Goal: Communication & Community: Answer question/provide support

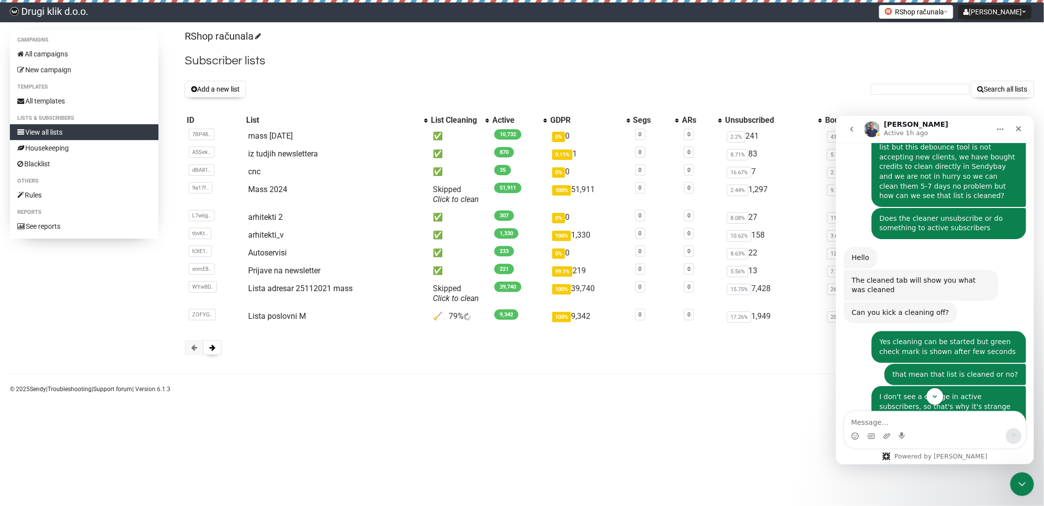
scroll to position [862, 0]
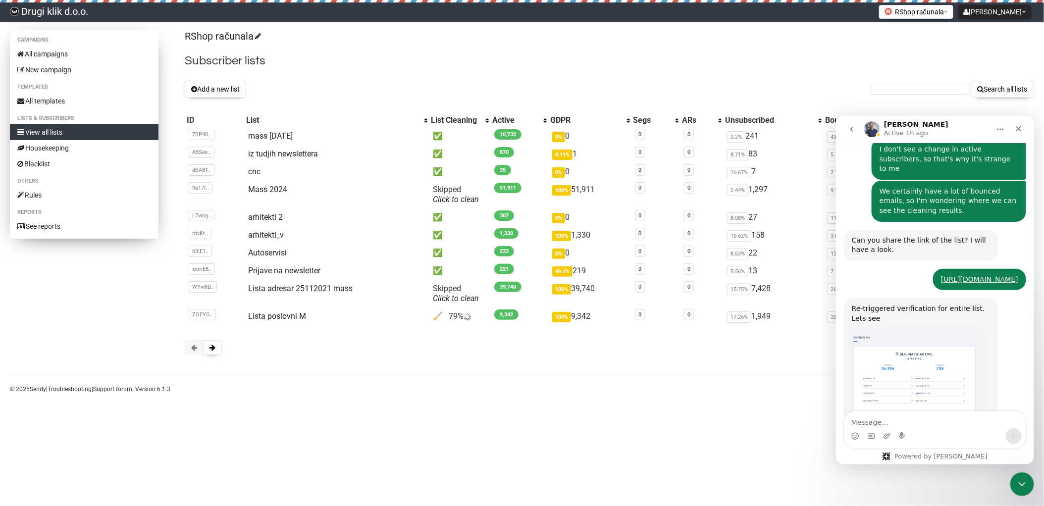
click at [57, 132] on link "View all lists" at bounding box center [84, 132] width 149 height 16
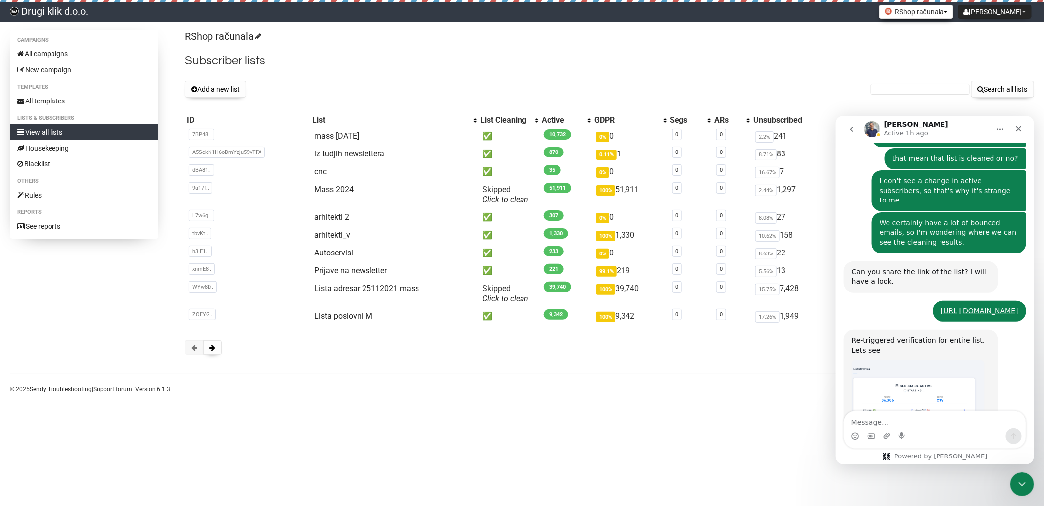
scroll to position [863, 0]
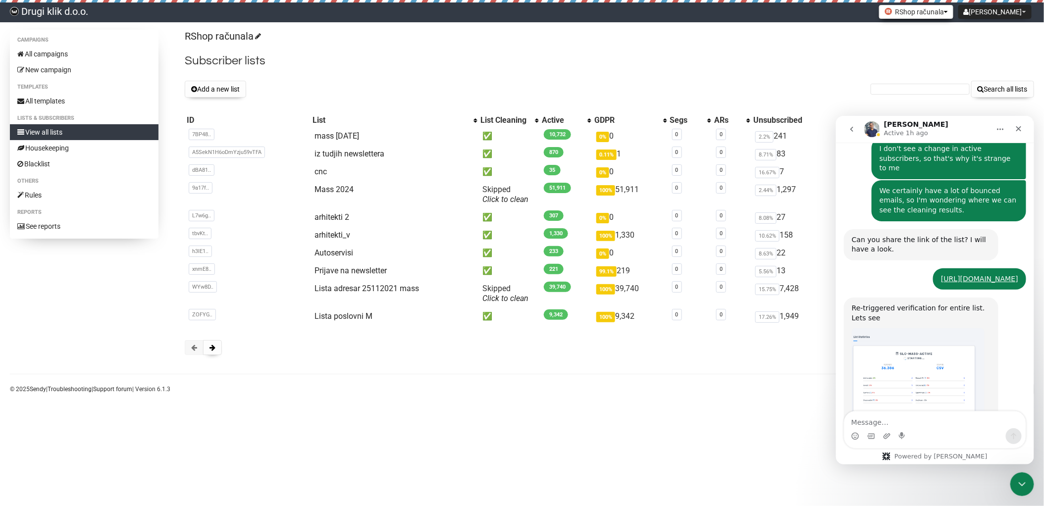
click at [940, 11] on button "RShop računala" at bounding box center [916, 12] width 74 height 14
click at [951, 37] on link "Drugi klik Računalniki" at bounding box center [915, 34] width 82 height 15
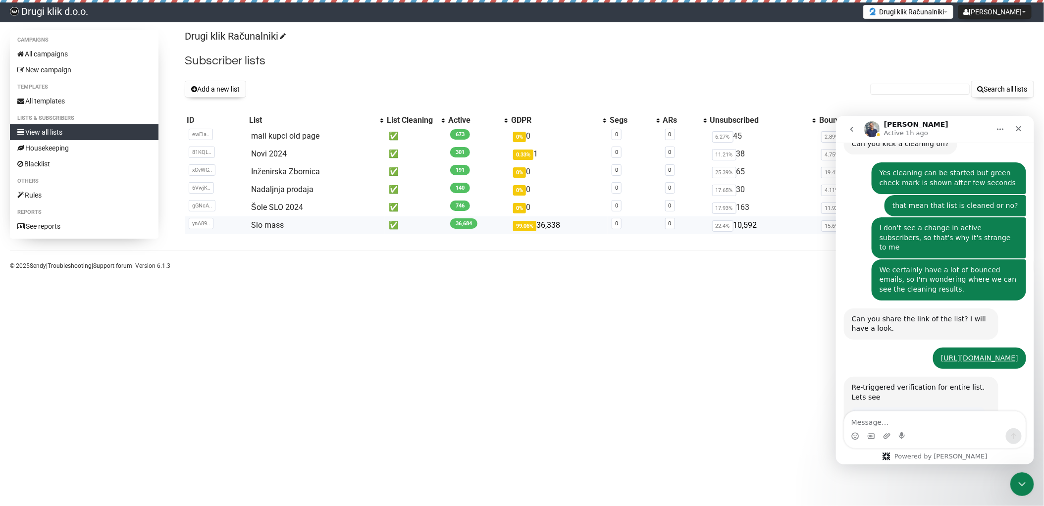
scroll to position [863, 0]
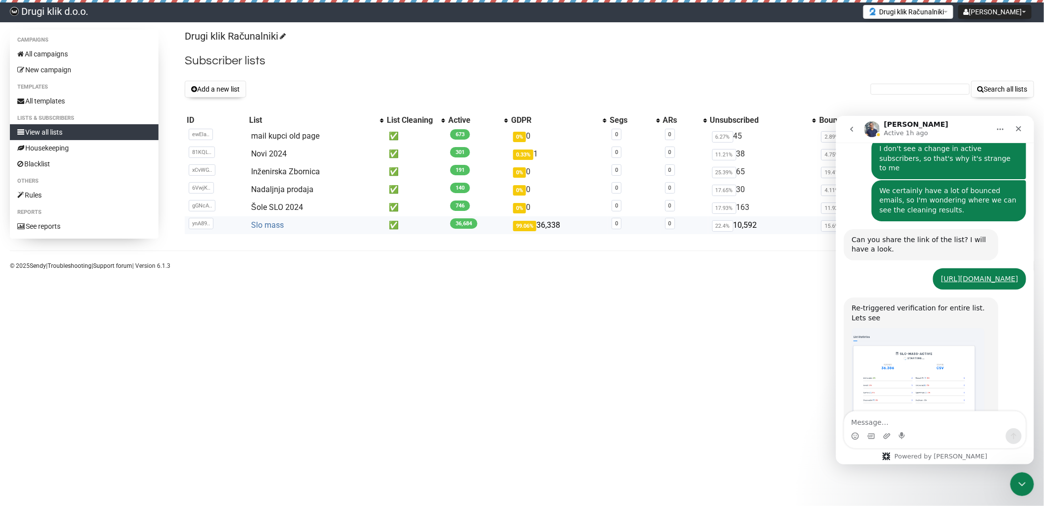
click at [273, 224] on link "Slo mass" at bounding box center [267, 224] width 33 height 9
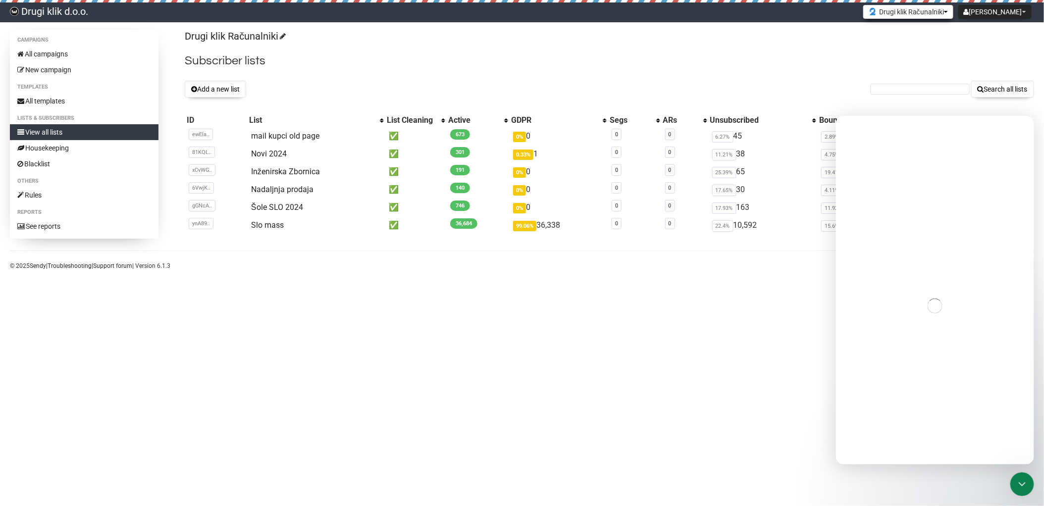
click at [930, 14] on button "Drugi klik Računalniki" at bounding box center [908, 12] width 90 height 14
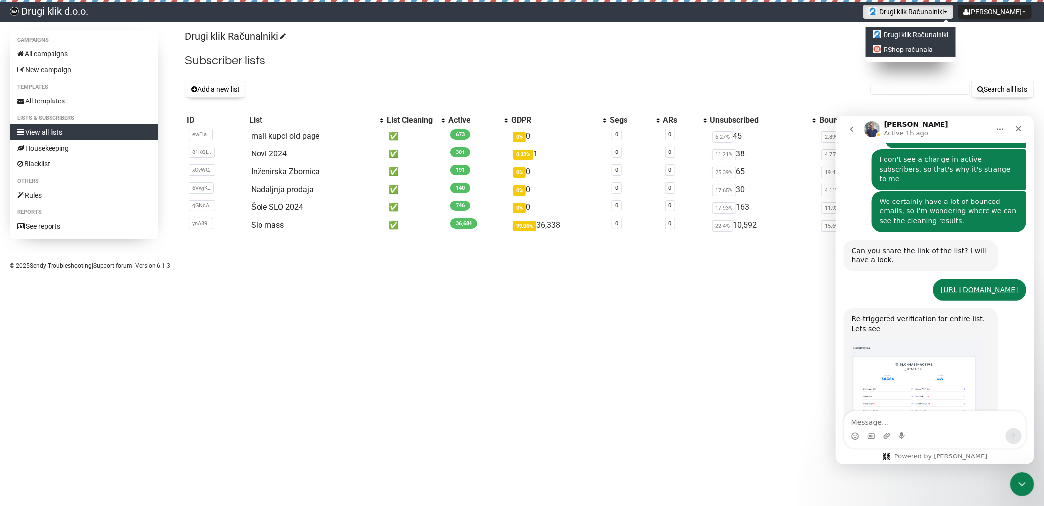
scroll to position [863, 0]
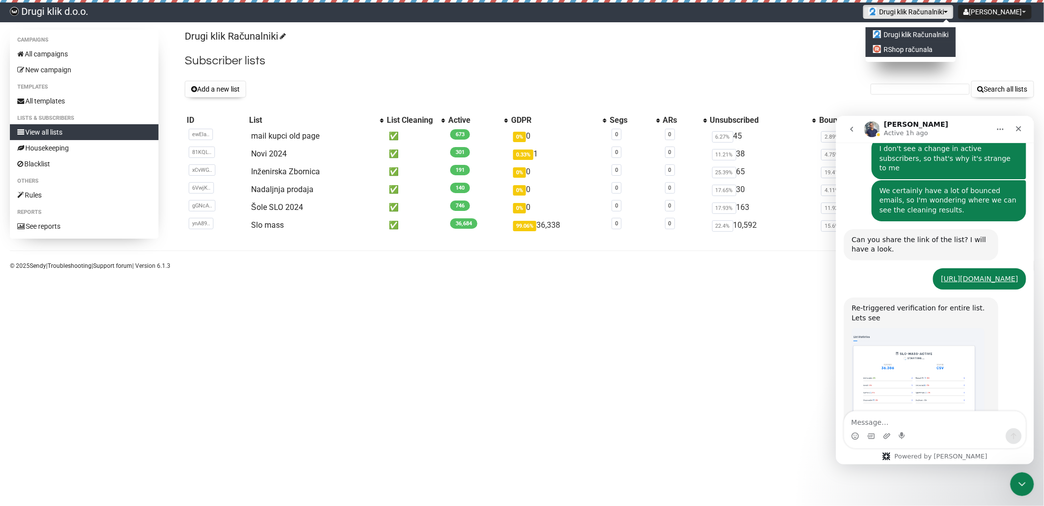
click at [945, 45] on link "RShop računala" at bounding box center [911, 49] width 90 height 15
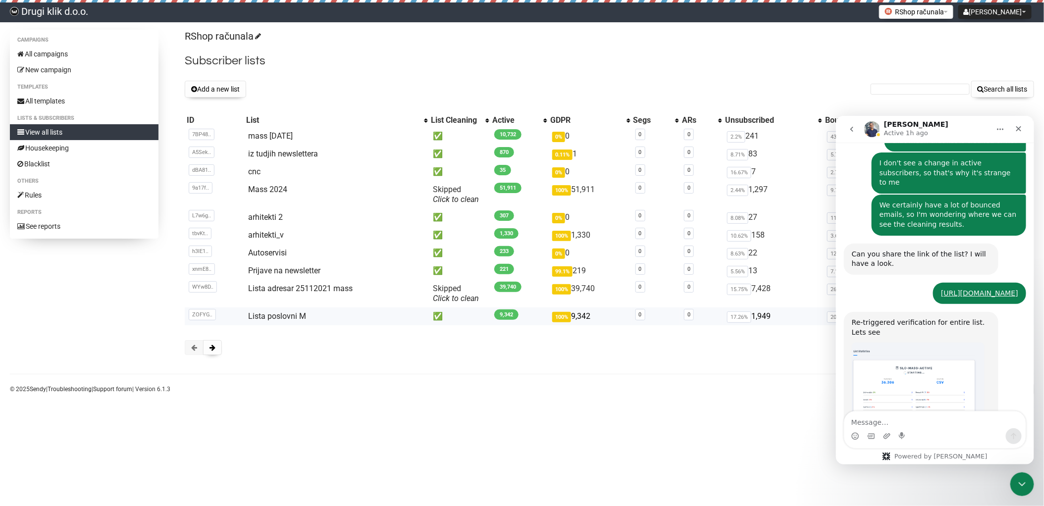
scroll to position [863, 0]
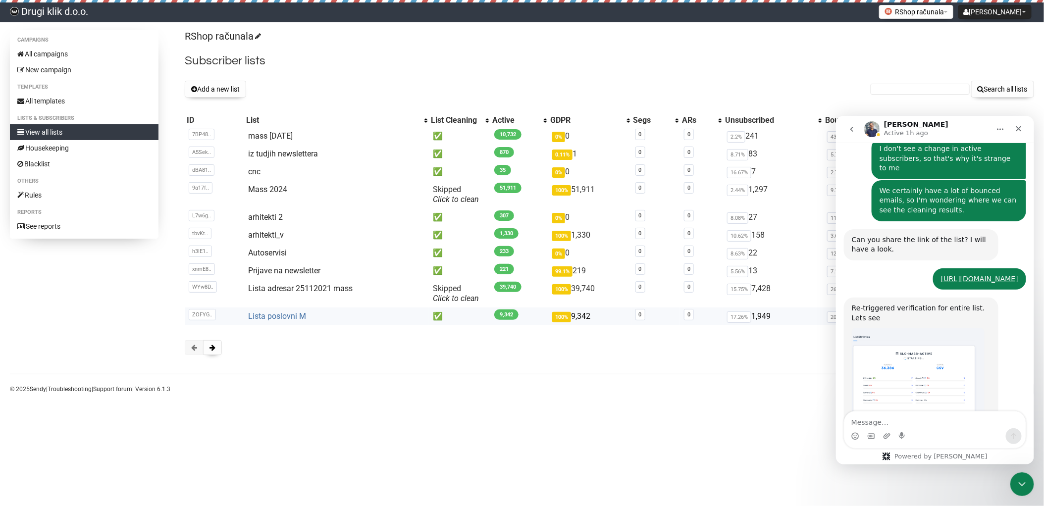
click at [279, 315] on link "Lista poslovni M" at bounding box center [277, 316] width 58 height 9
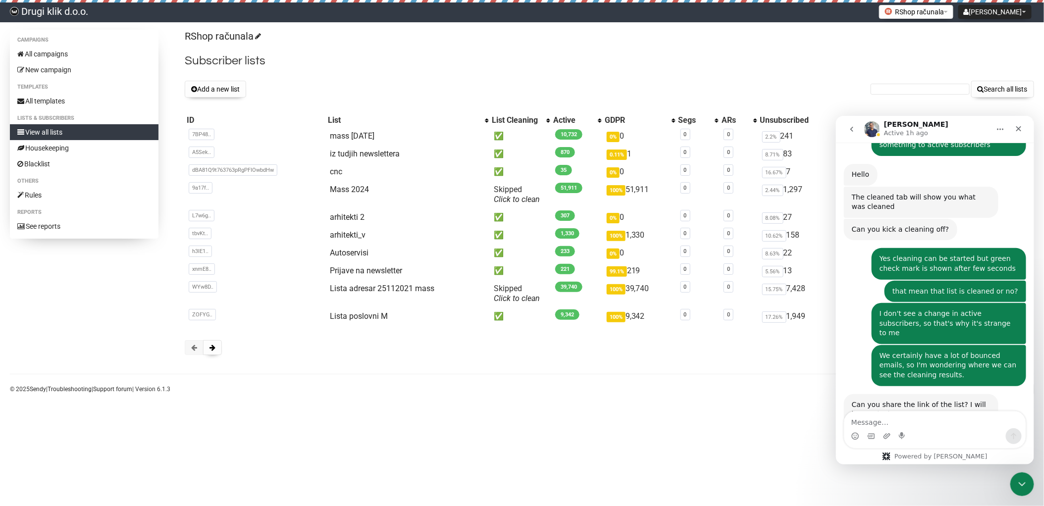
scroll to position [863, 0]
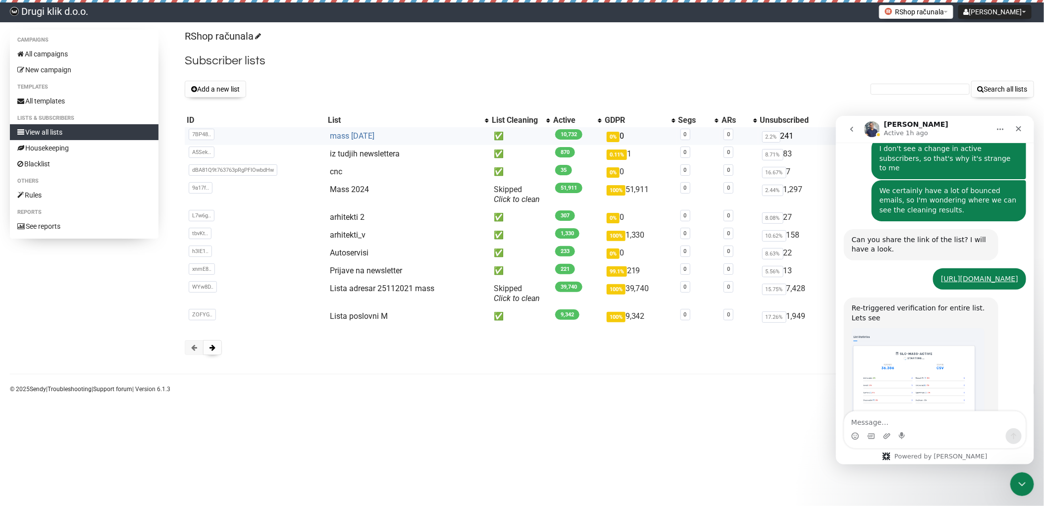
click at [362, 135] on link "mass [DATE]" at bounding box center [352, 135] width 45 height 9
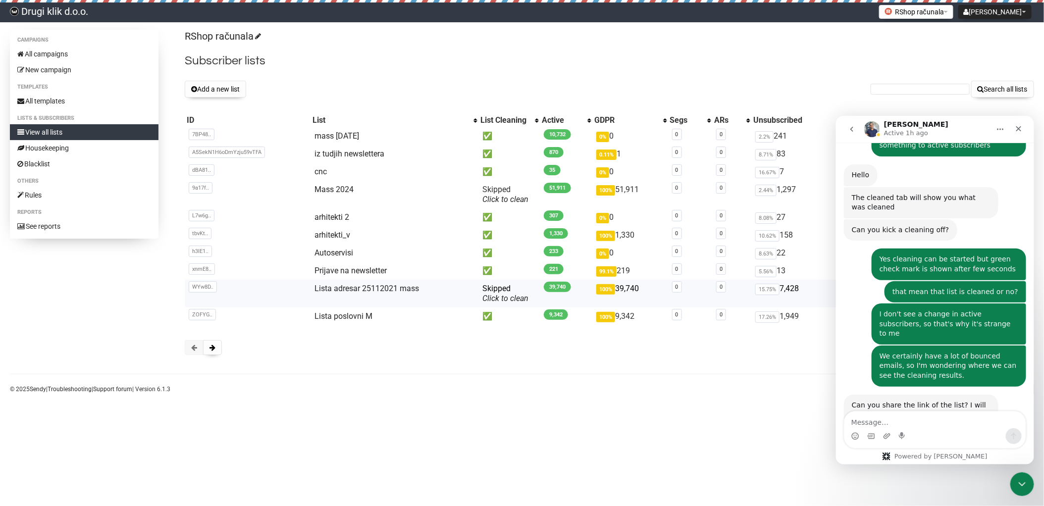
scroll to position [863, 0]
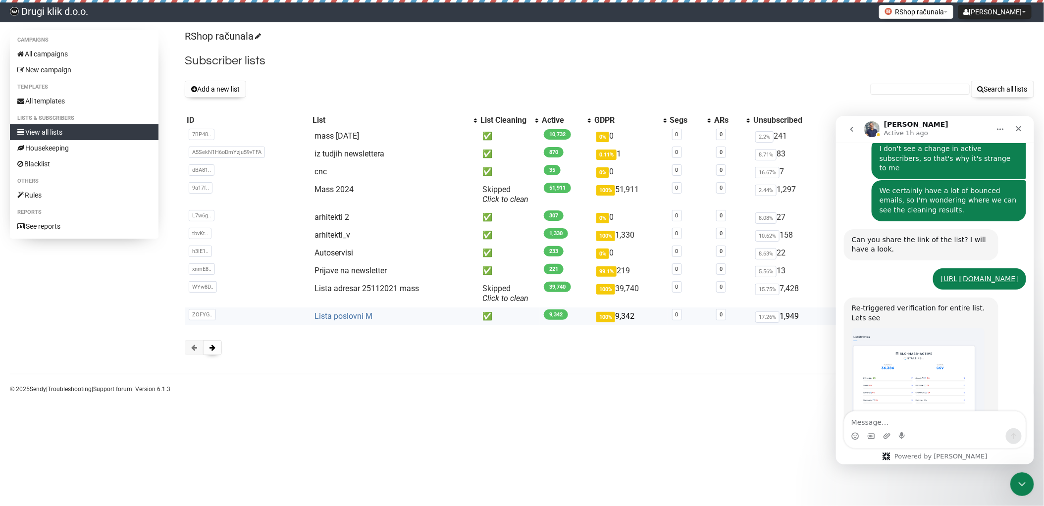
click at [338, 317] on link "Lista poslovni M" at bounding box center [344, 316] width 58 height 9
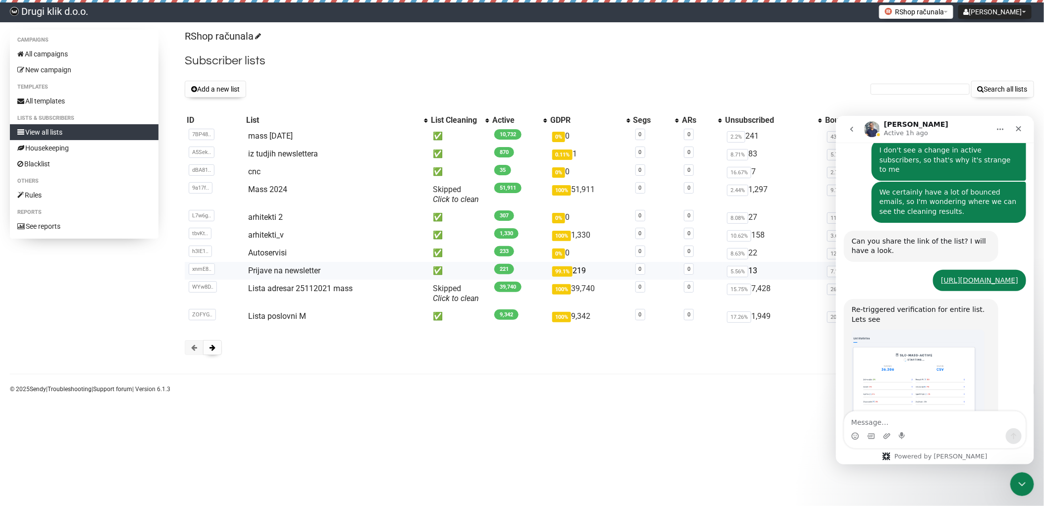
scroll to position [863, 0]
click at [444, 300] on link "Click to clean" at bounding box center [456, 298] width 46 height 9
click at [645, 37] on p "RShop računala" at bounding box center [609, 36] width 849 height 13
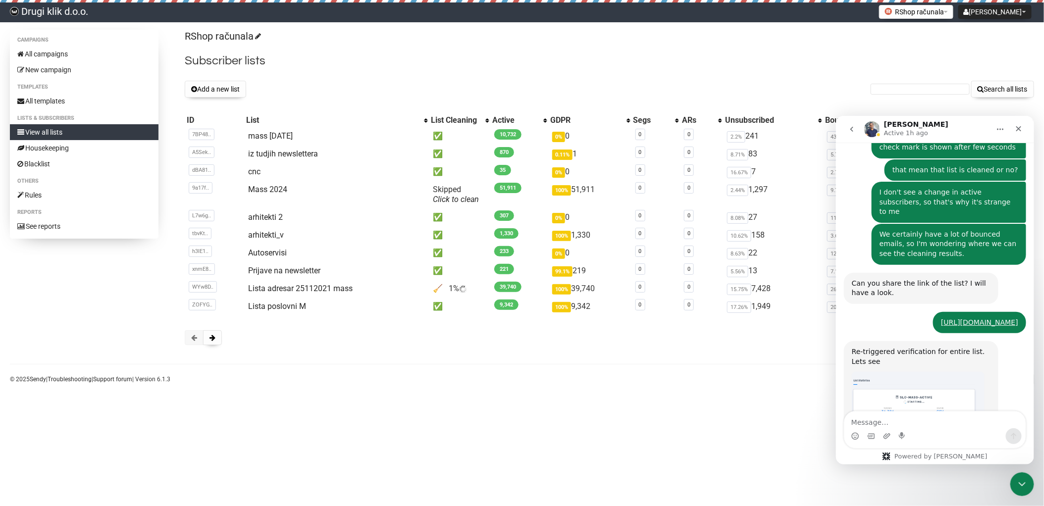
scroll to position [863, 0]
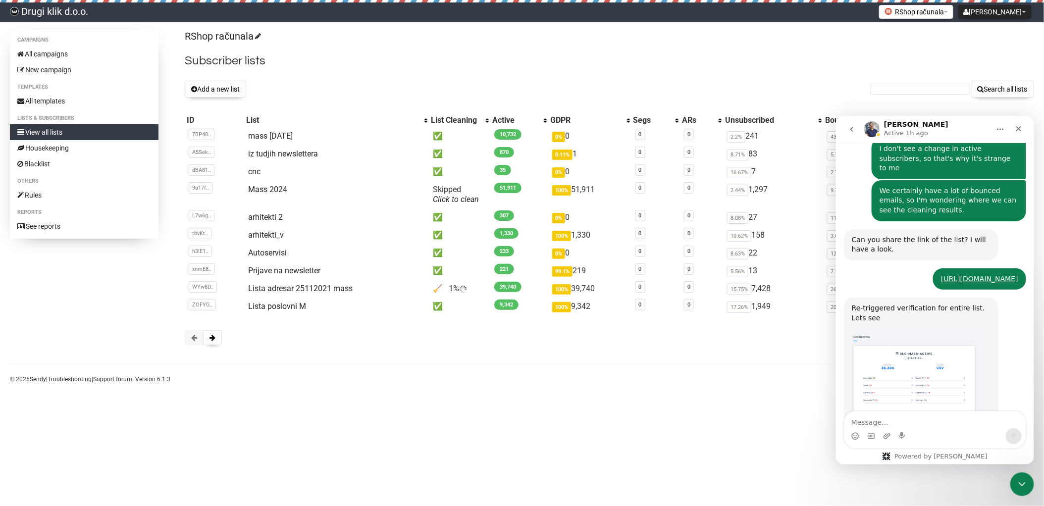
click at [900, 422] on textarea "Message…" at bounding box center [934, 419] width 181 height 17
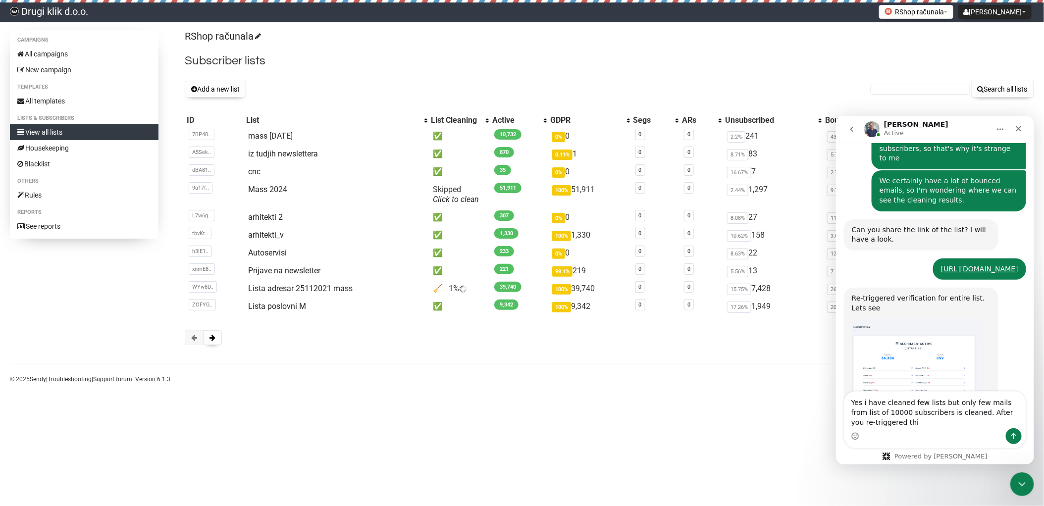
scroll to position [882, 0]
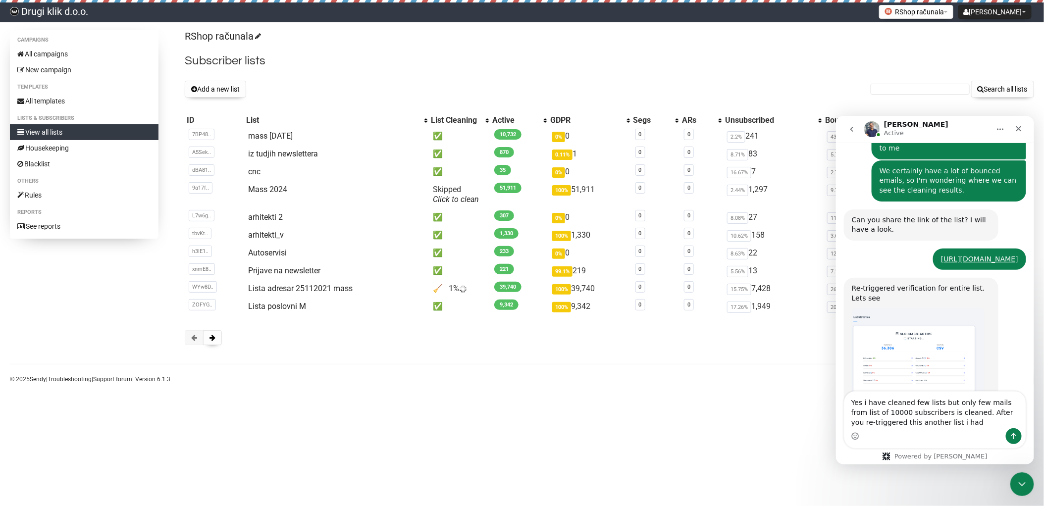
type textarea "Yes i have cleaned few lists but only few mails from list of 10000 subscribers …"
click at [288, 132] on link "mass [DATE]" at bounding box center [270, 135] width 45 height 9
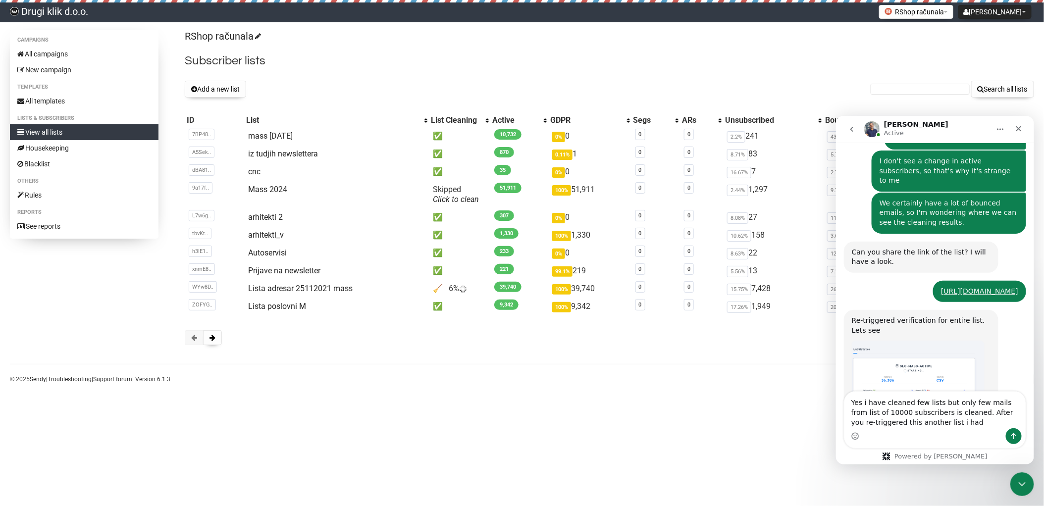
scroll to position [882, 0]
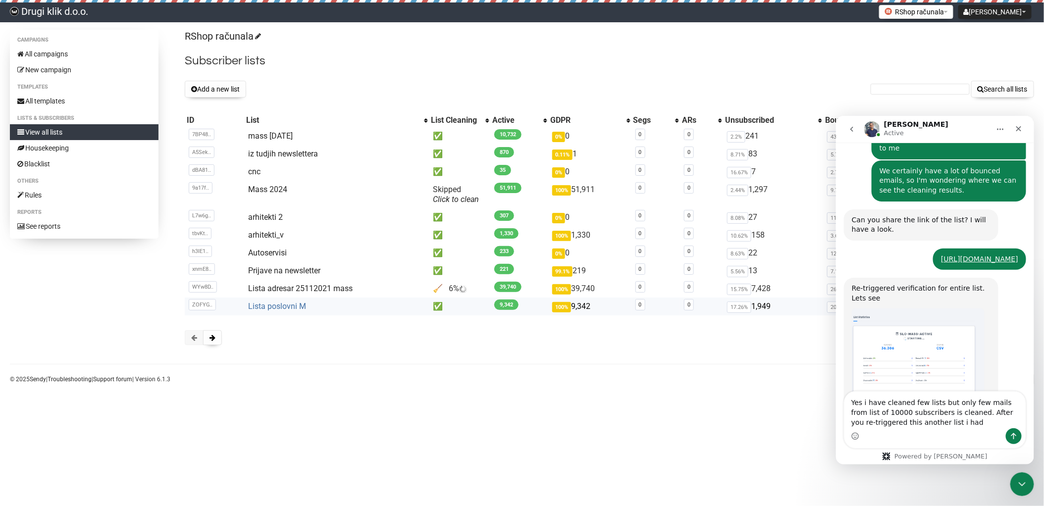
click at [261, 304] on link "Lista poslovni M" at bounding box center [277, 306] width 58 height 9
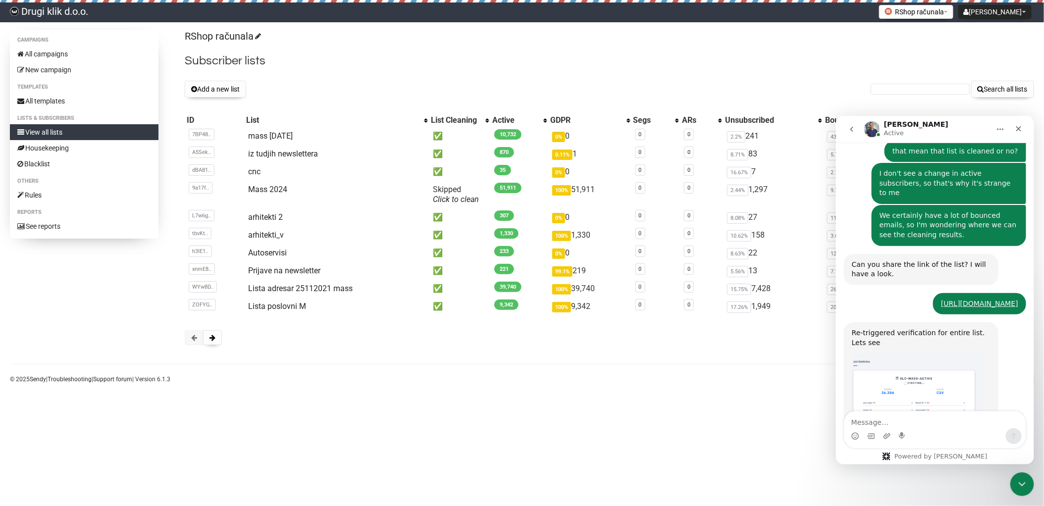
scroll to position [970, 0]
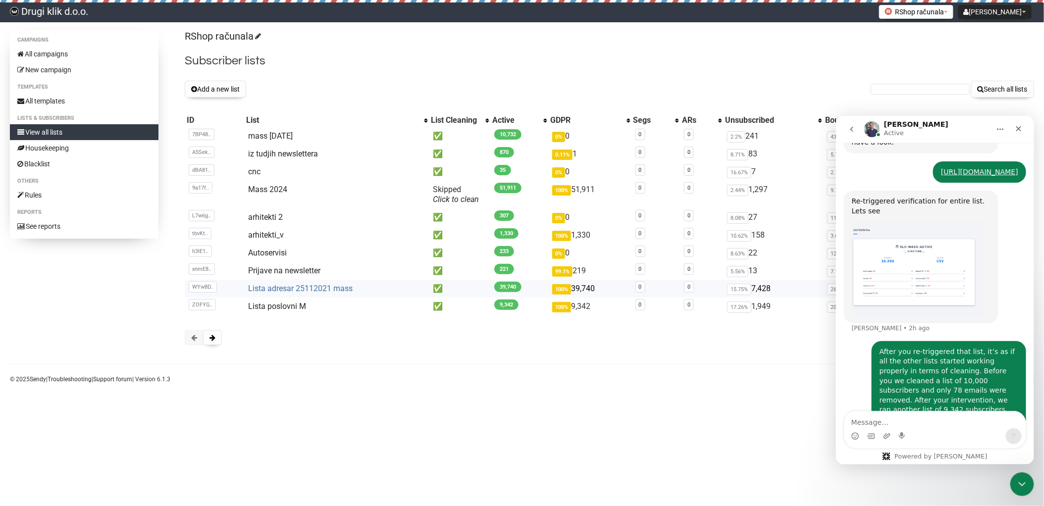
click at [324, 290] on link "Lista adresar 25112021 mass" at bounding box center [300, 288] width 105 height 9
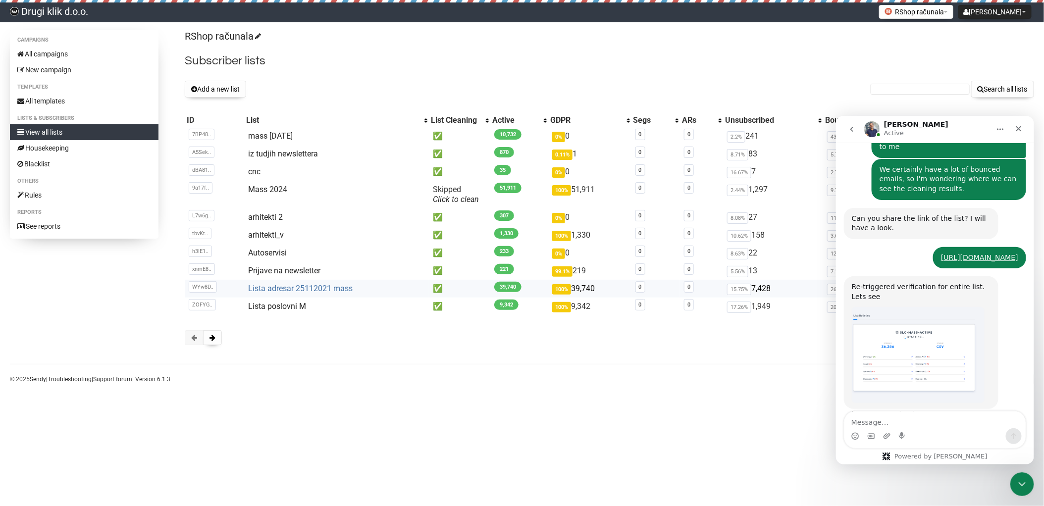
scroll to position [970, 0]
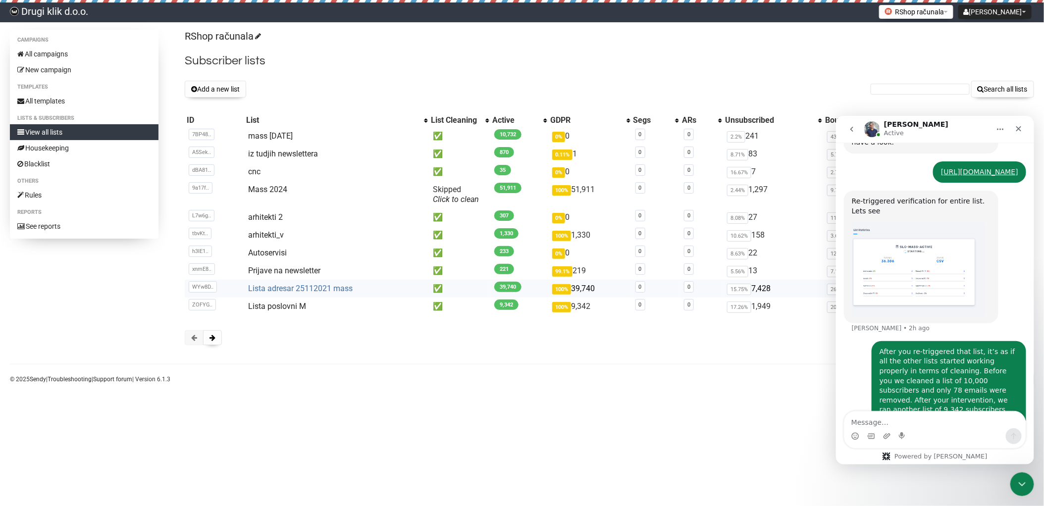
click at [334, 287] on link "Lista adresar 25112021 mass" at bounding box center [300, 288] width 105 height 9
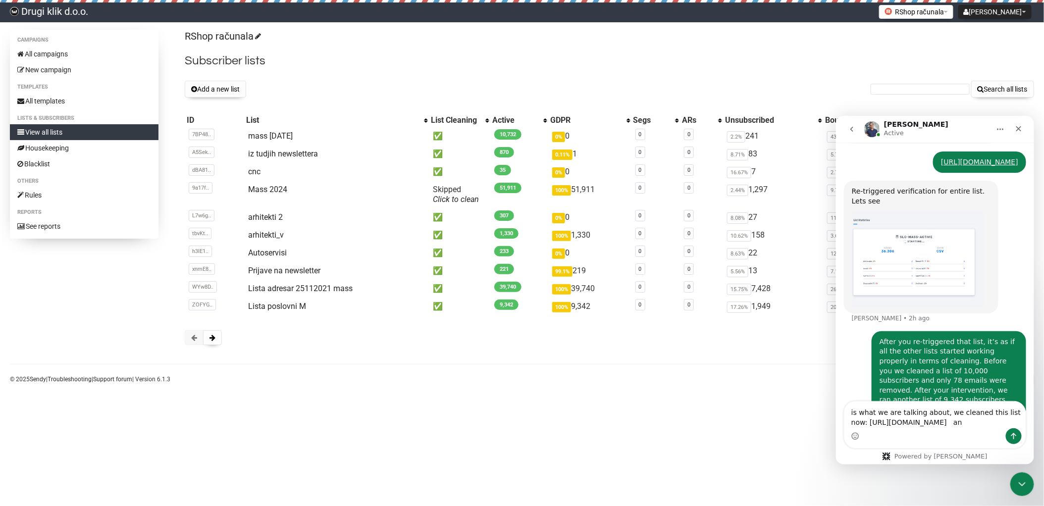
scroll to position [990, 0]
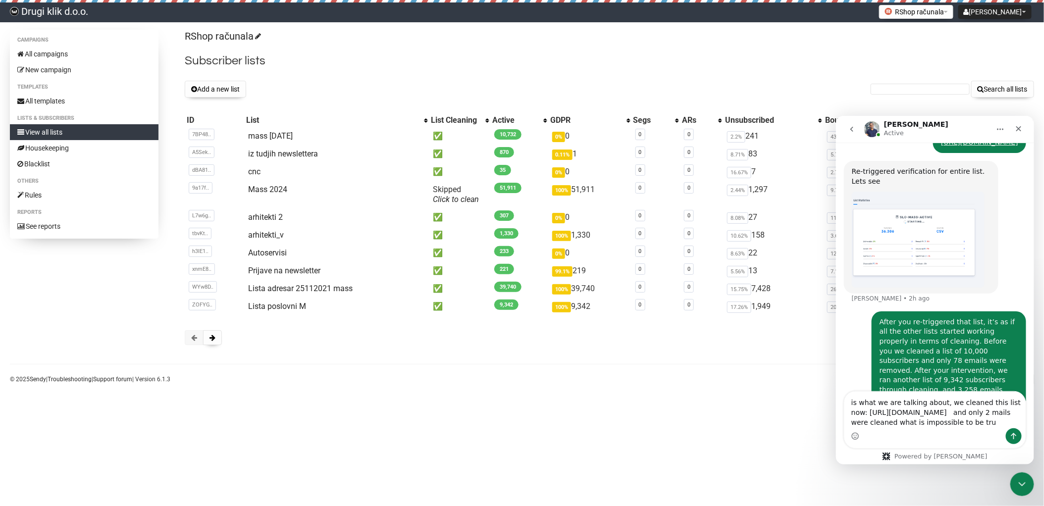
type textarea "is what we are talking about, we cleaned this list now: https://drugiklik.sendy…"
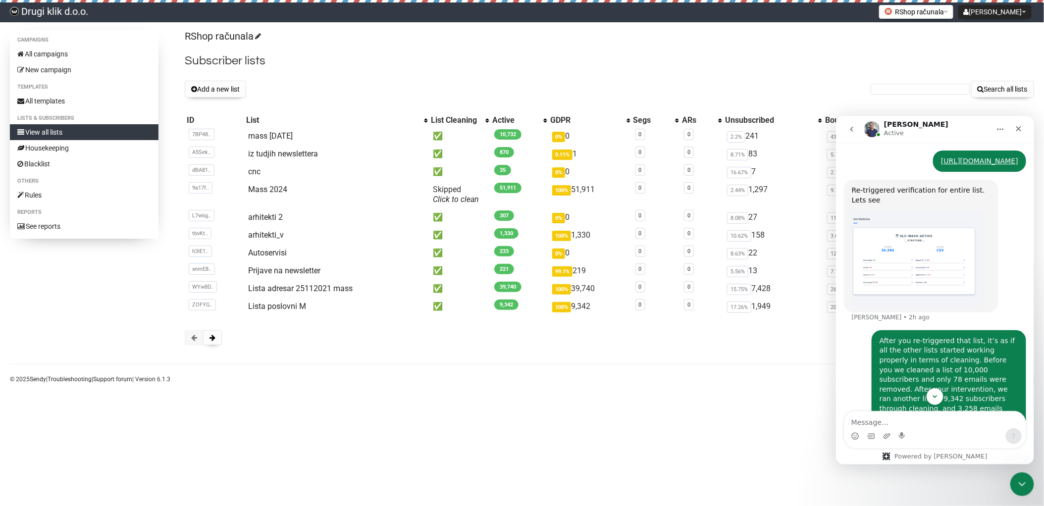
scroll to position [1031, 0]
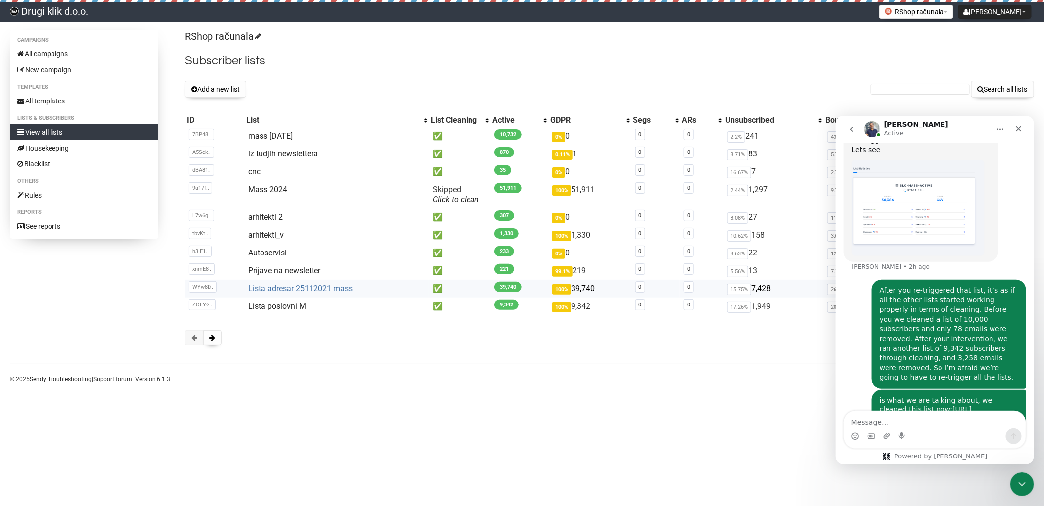
click at [327, 286] on link "Lista adresar 25112021 mass" at bounding box center [300, 288] width 105 height 9
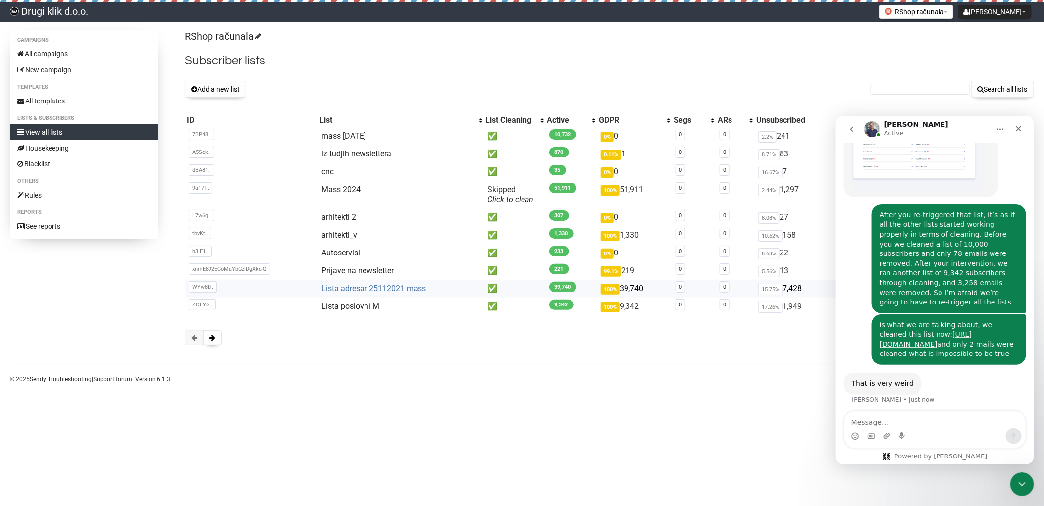
scroll to position [1099, 0]
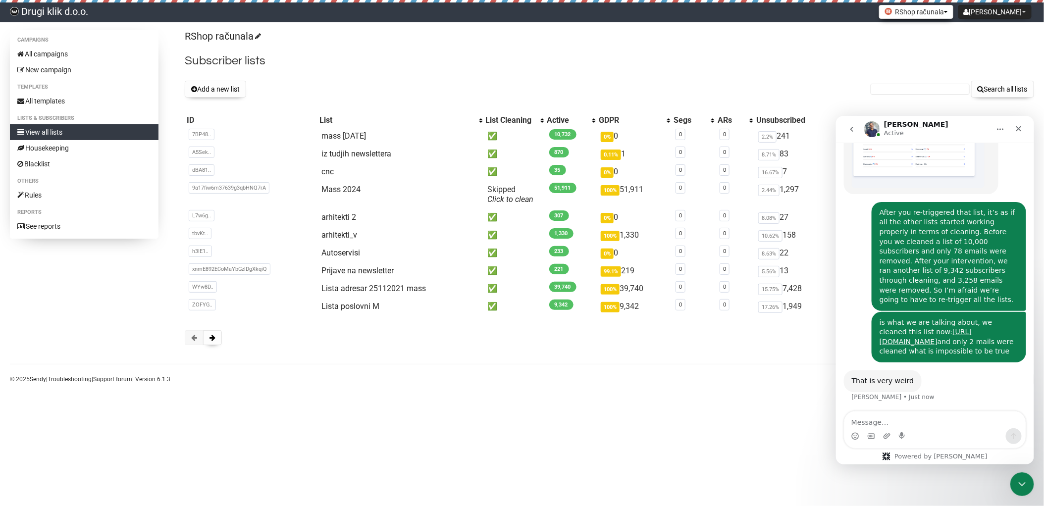
click at [954, 9] on button "RShop računala" at bounding box center [916, 12] width 74 height 14
click at [956, 32] on link "Drugi klik Računalniki" at bounding box center [915, 34] width 82 height 15
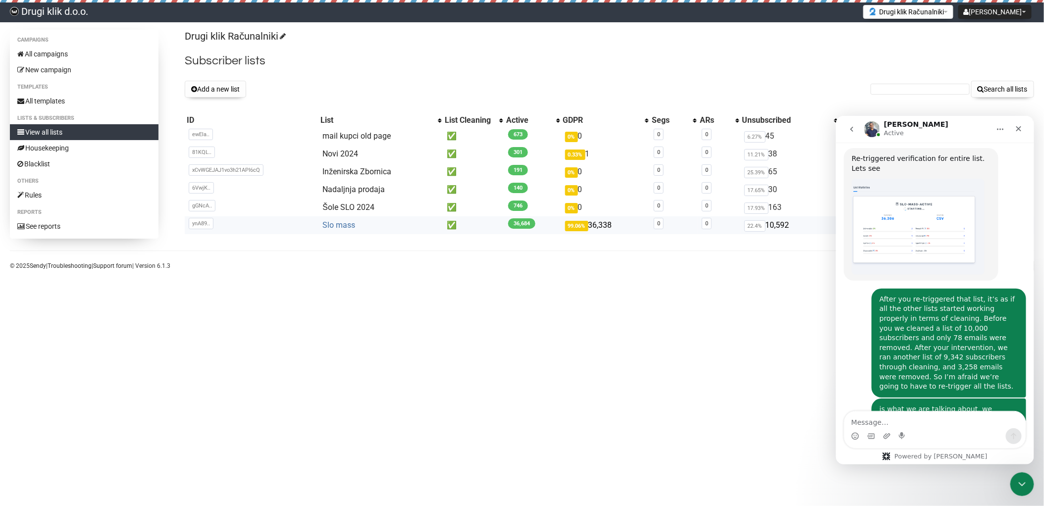
click at [342, 224] on link "Slo mass" at bounding box center [339, 224] width 33 height 9
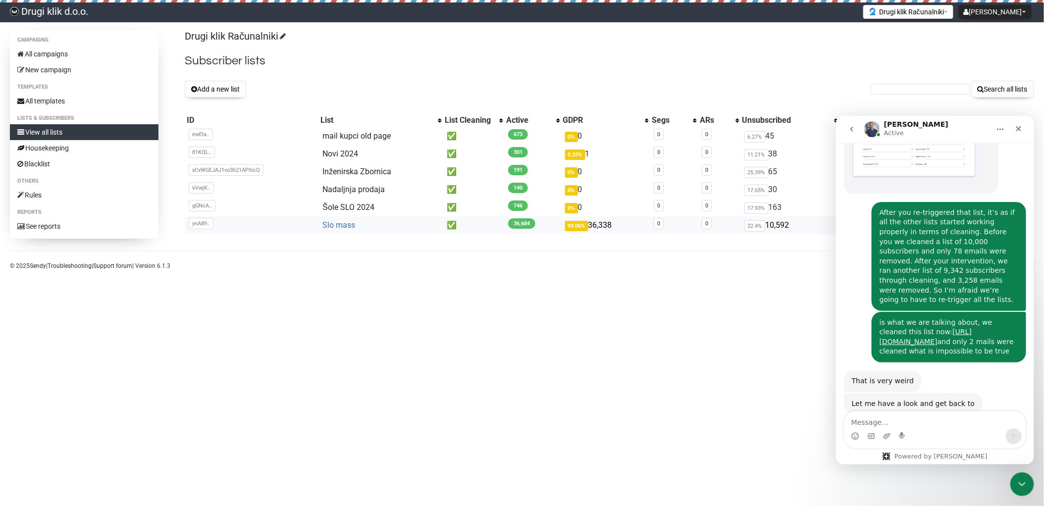
scroll to position [1121, 0]
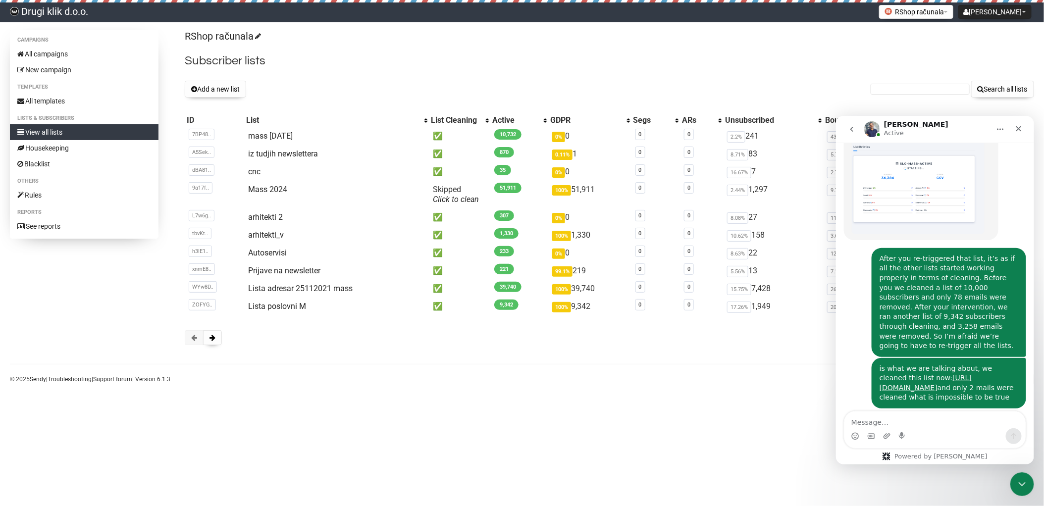
scroll to position [1106, 0]
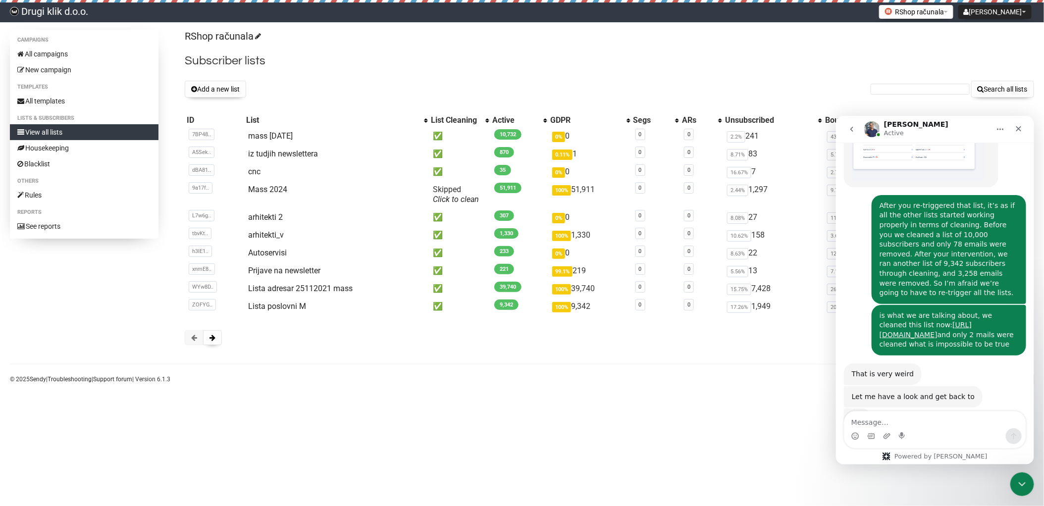
click at [906, 419] on textarea "Message…" at bounding box center [934, 419] width 181 height 17
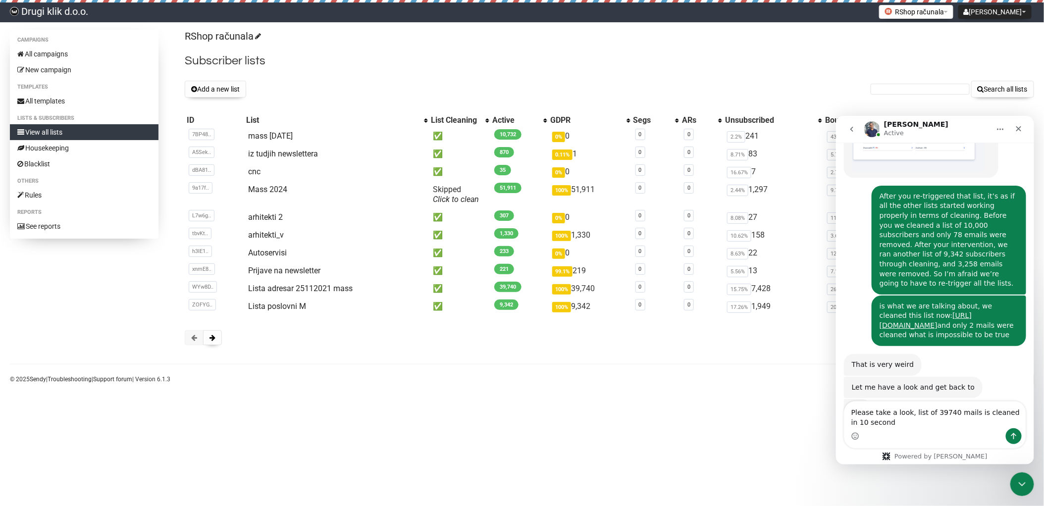
type textarea "Please take a look, list of 39740 mails is cleaned in 10 seconds"
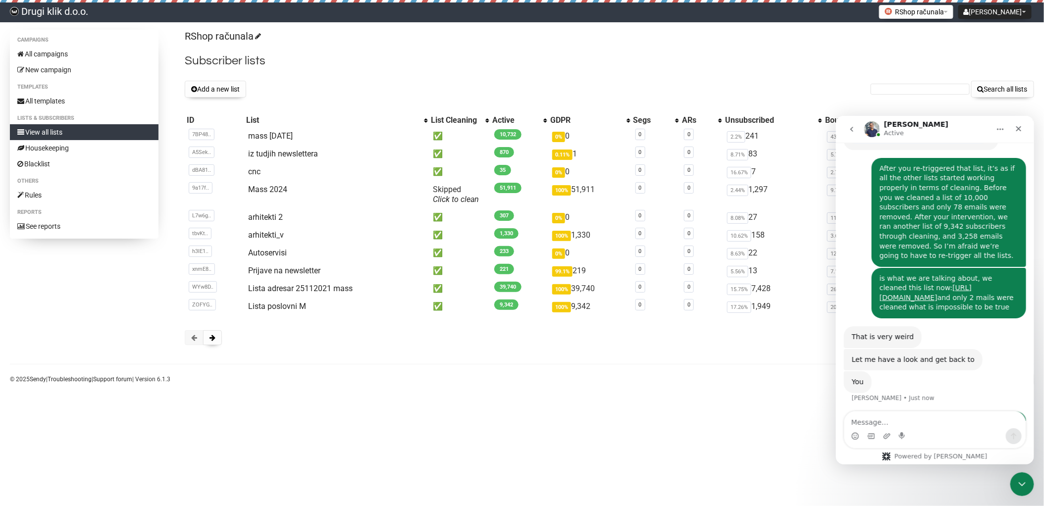
scroll to position [1145, 0]
click at [971, 415] on div "Please take a look, list of 39740 mails is cleaned in 10 seconds" at bounding box center [948, 424] width 139 height 19
